Goal: Task Accomplishment & Management: Complete application form

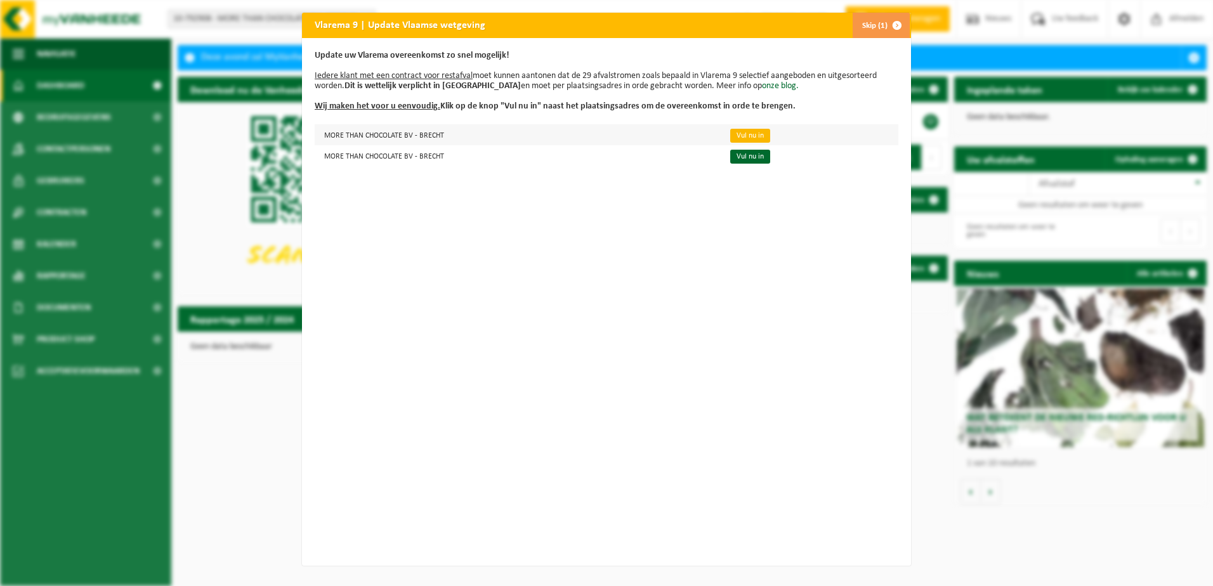
click at [736, 136] on link "Vul nu in" at bounding box center [750, 136] width 40 height 14
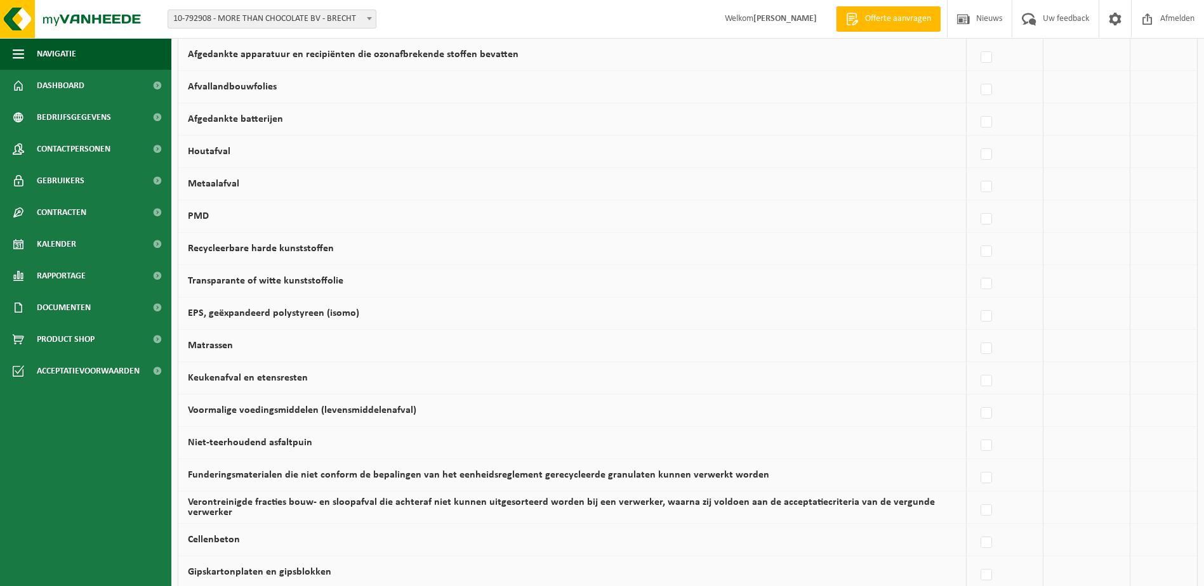
scroll to position [730, 0]
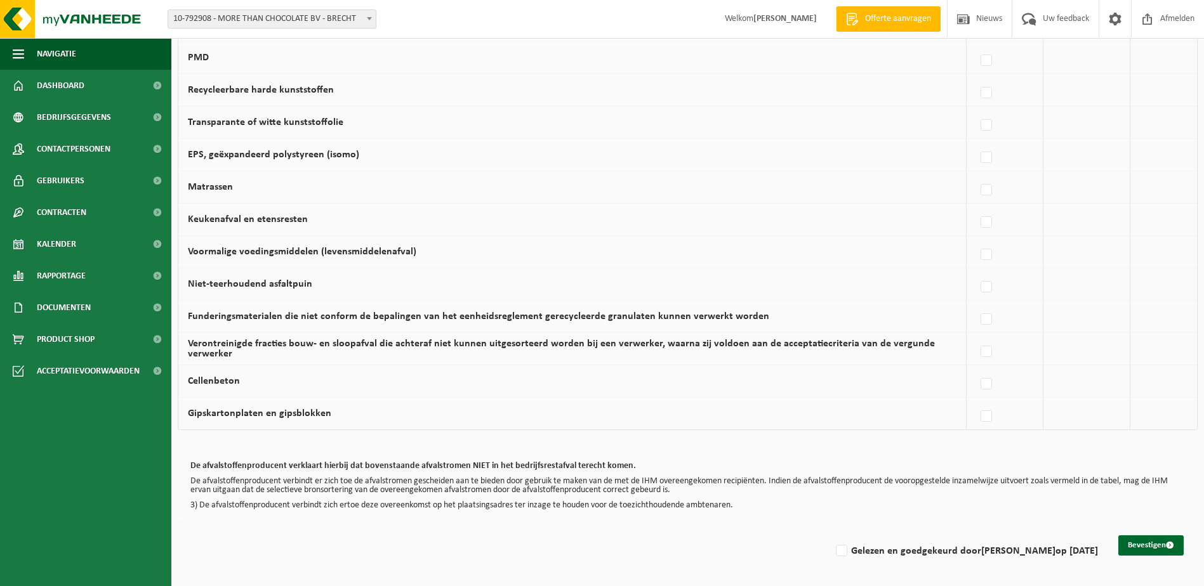
drag, startPoint x: 1154, startPoint y: 542, endPoint x: 1057, endPoint y: 436, distance: 143.7
click at [1154, 542] on button "Bevestigen" at bounding box center [1150, 546] width 65 height 20
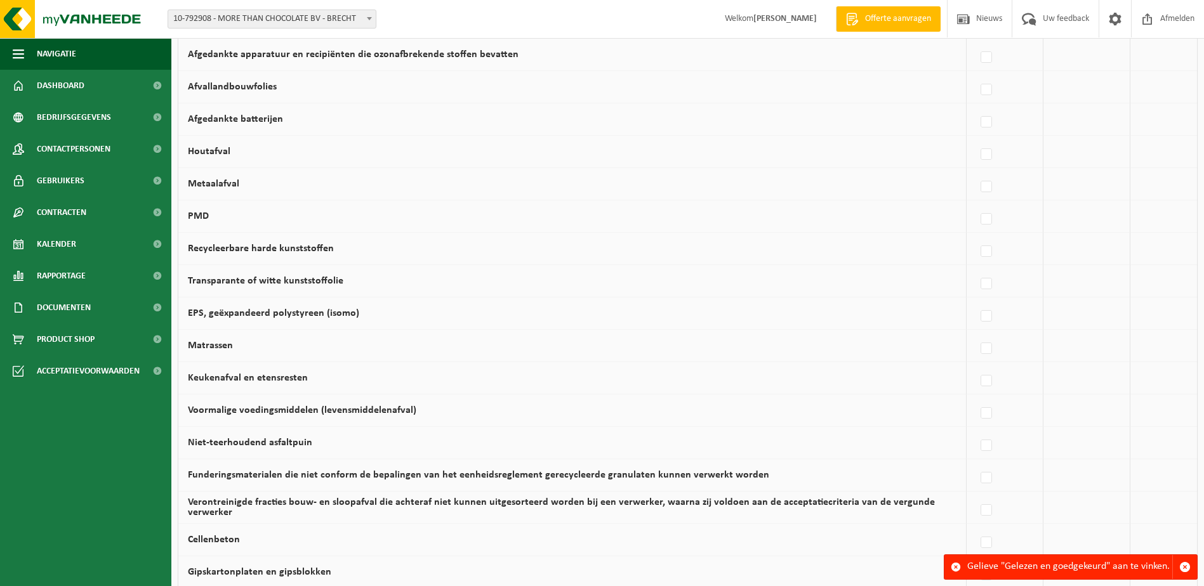
scroll to position [730, 0]
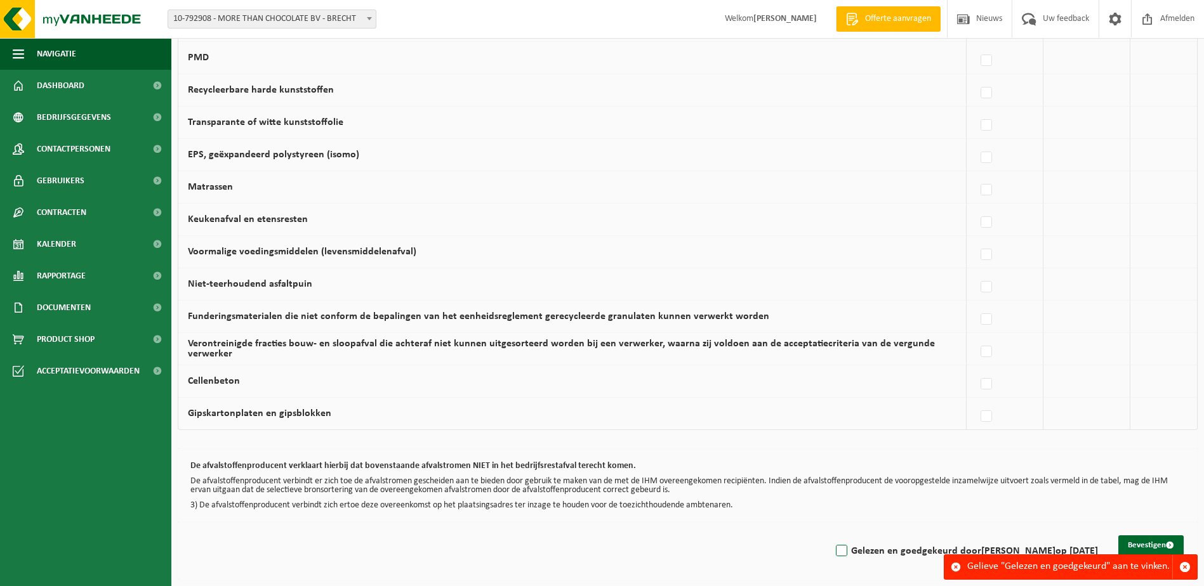
click at [849, 546] on label "Gelezen en goedgekeurd door LINDA AERTS op 02/09/25" at bounding box center [965, 551] width 265 height 19
click at [831, 536] on input "Gelezen en goedgekeurd door LINDA AERTS op 02/09/25" at bounding box center [831, 535] width 1 height 1
checkbox input "true"
click at [1146, 544] on button "Bevestigen" at bounding box center [1150, 546] width 65 height 20
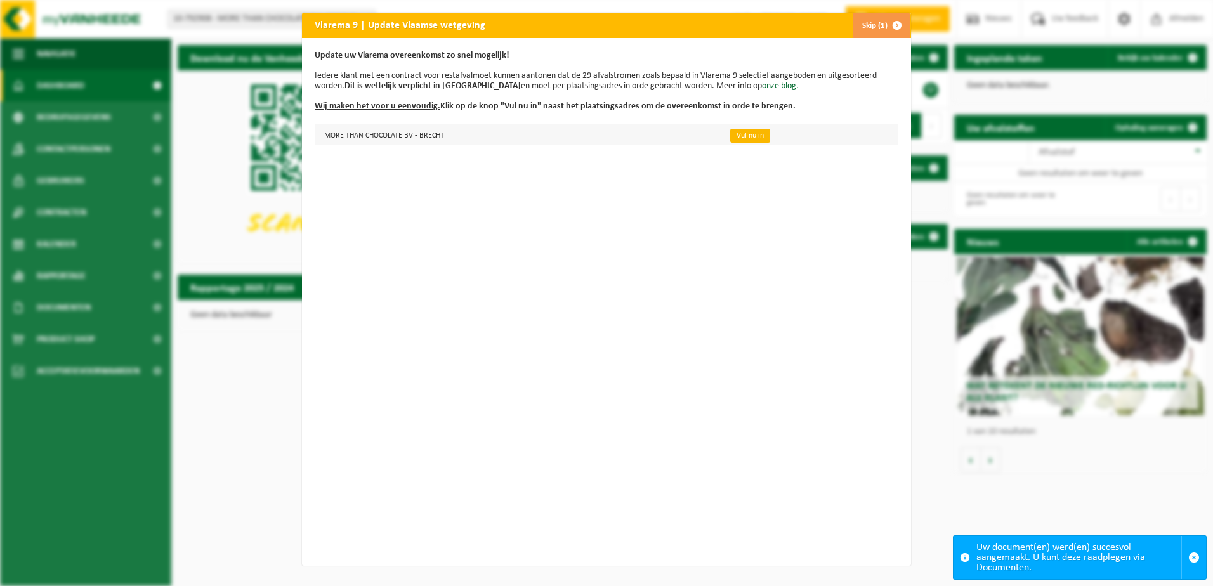
click at [736, 135] on link "Vul nu in" at bounding box center [750, 136] width 40 height 14
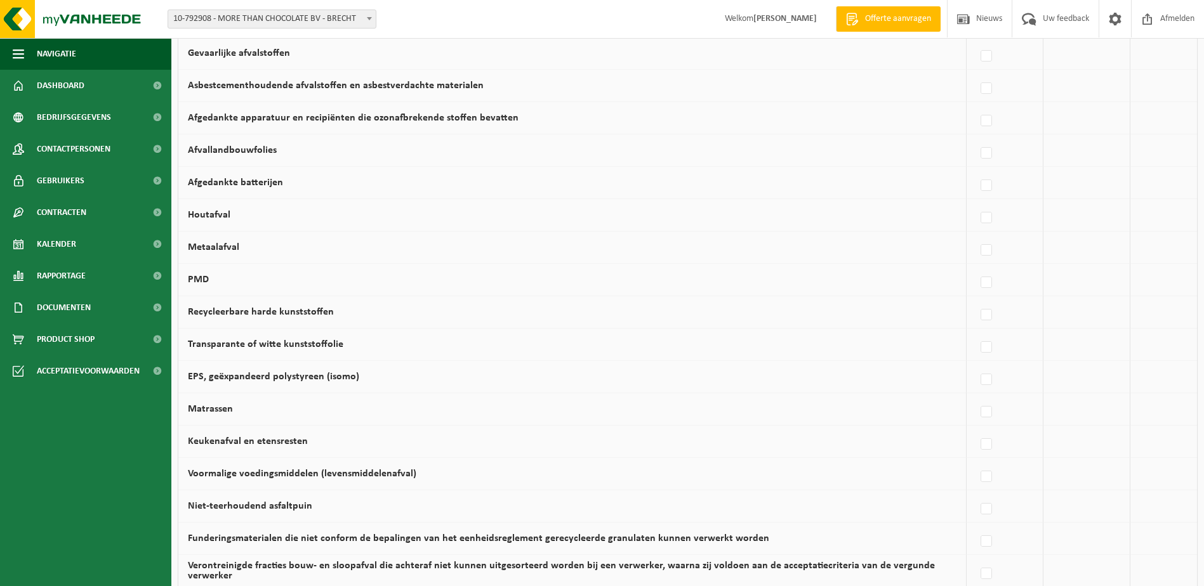
scroll to position [730, 0]
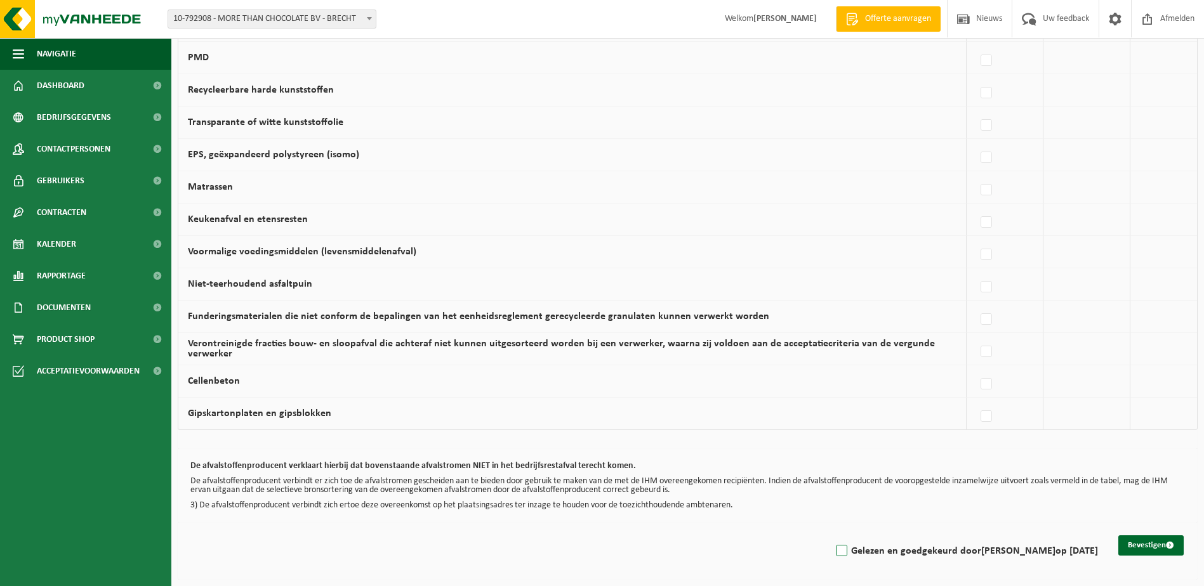
click at [847, 551] on label "Gelezen en goedgekeurd door LINDA AERTS op 02/09/25" at bounding box center [965, 551] width 265 height 19
click at [831, 536] on input "Gelezen en goedgekeurd door LINDA AERTS op 02/09/25" at bounding box center [831, 535] width 1 height 1
checkbox input "true"
click at [1143, 546] on button "Bevestigen" at bounding box center [1150, 546] width 65 height 20
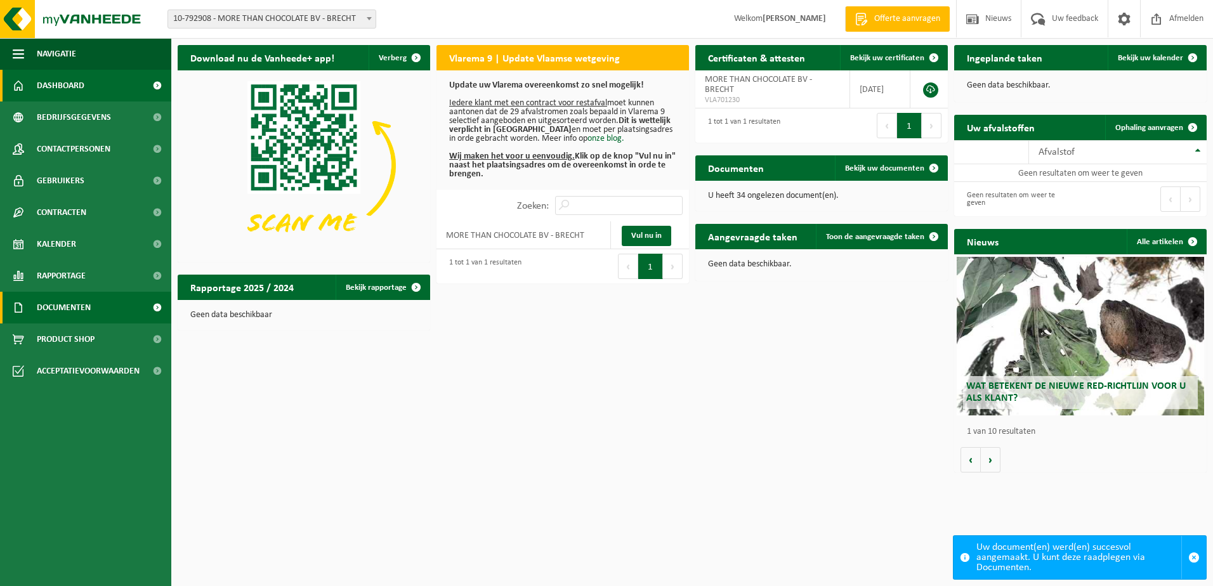
click at [53, 304] on span "Documenten" at bounding box center [64, 308] width 54 height 32
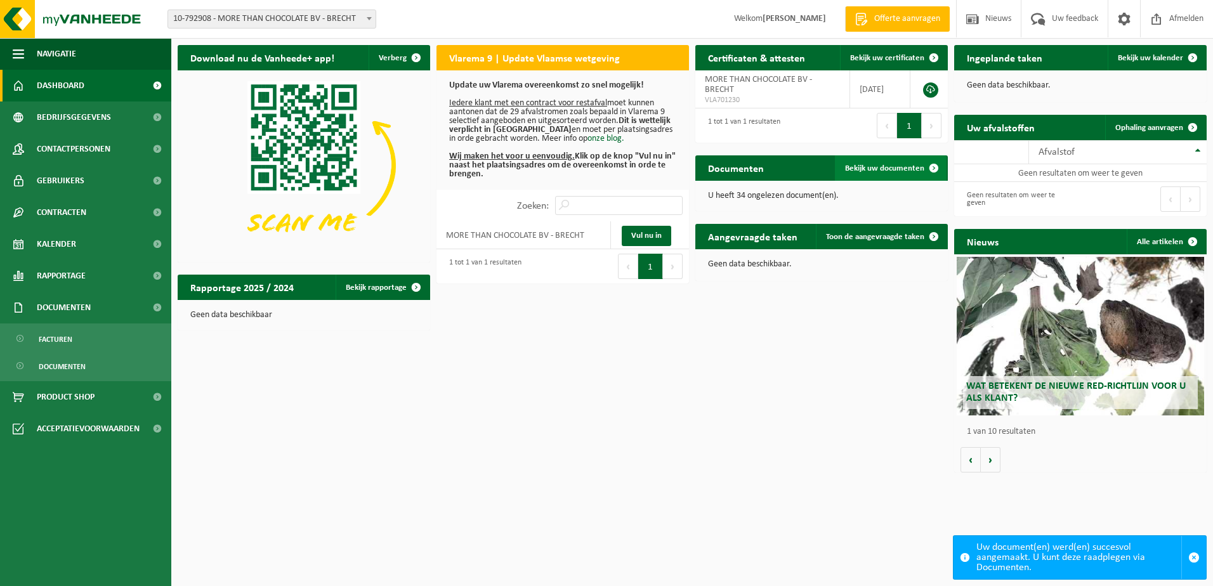
click at [934, 168] on span at bounding box center [933, 167] width 25 height 25
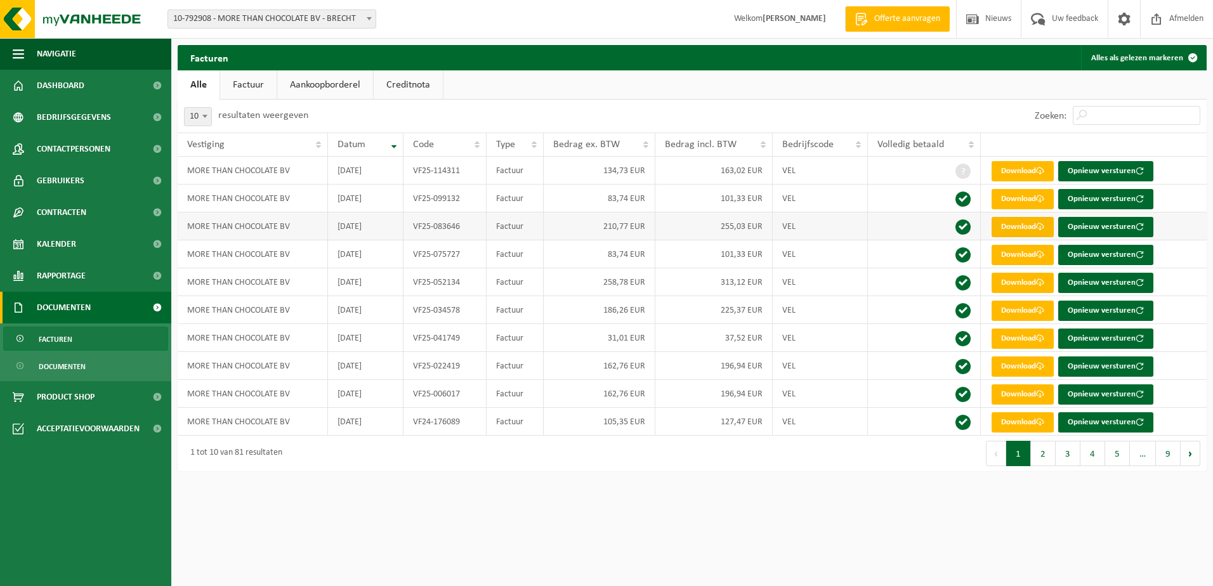
click at [1024, 225] on link "Download" at bounding box center [1023, 227] width 62 height 20
click at [1010, 169] on link "Download" at bounding box center [1023, 171] width 62 height 20
